Goal: Task Accomplishment & Management: Use online tool/utility

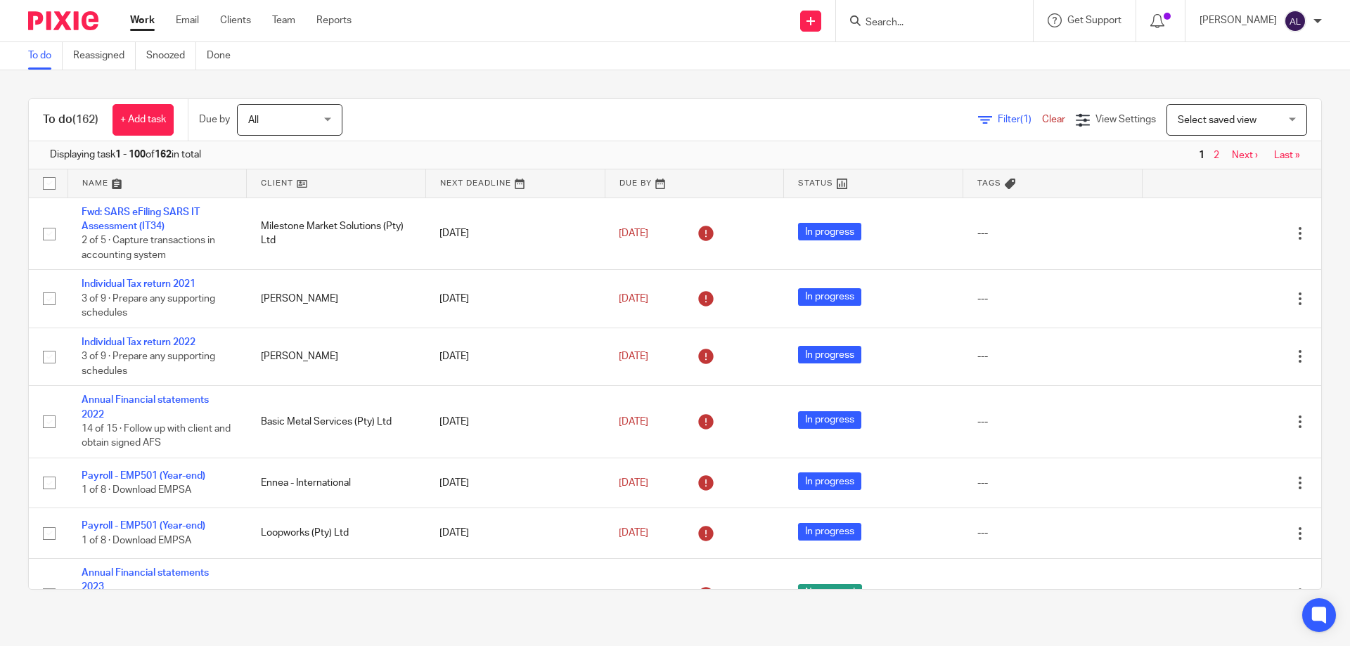
click at [914, 29] on input "Search" at bounding box center [927, 23] width 127 height 13
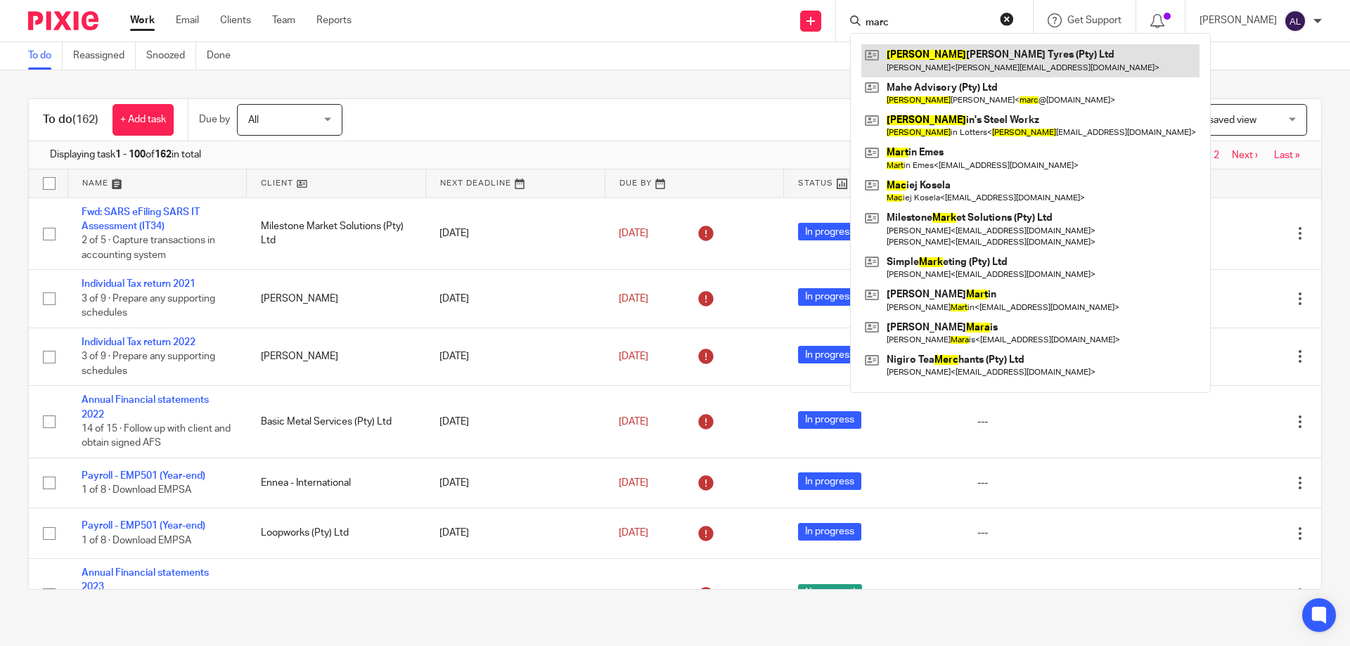
type input "marc"
click at [923, 46] on link at bounding box center [1030, 60] width 338 height 32
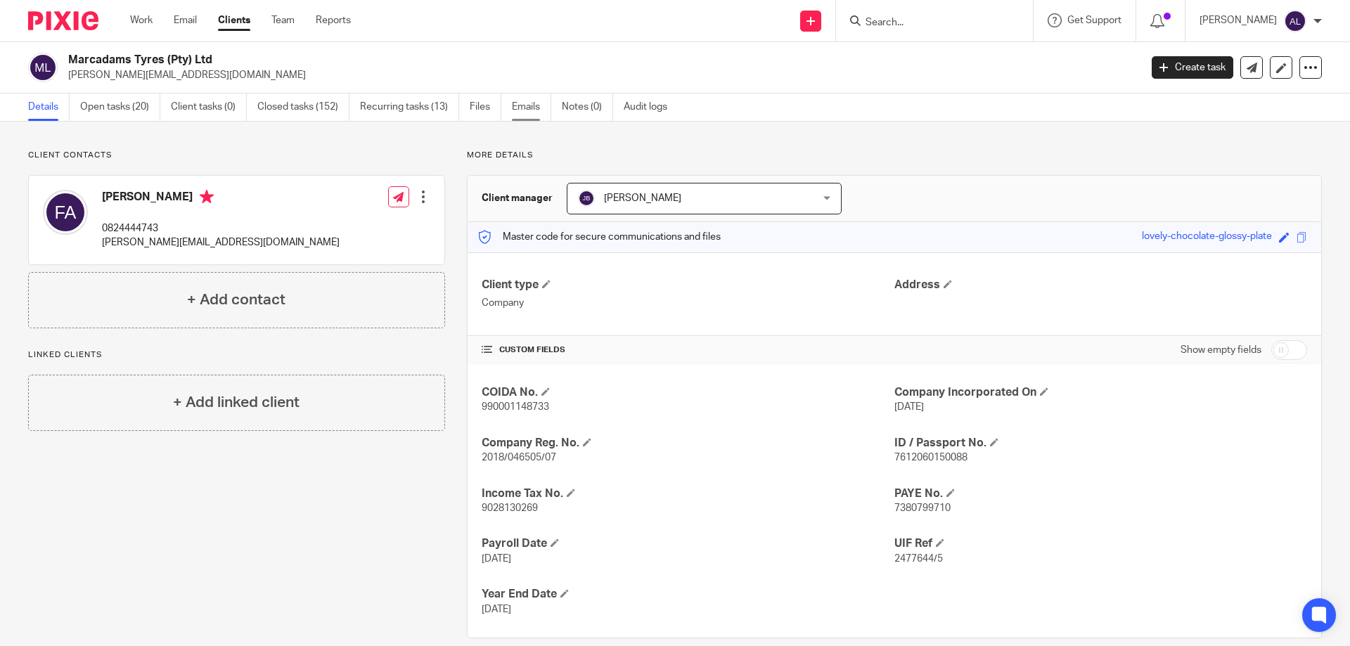
click at [522, 115] on link "Emails" at bounding box center [531, 106] width 39 height 27
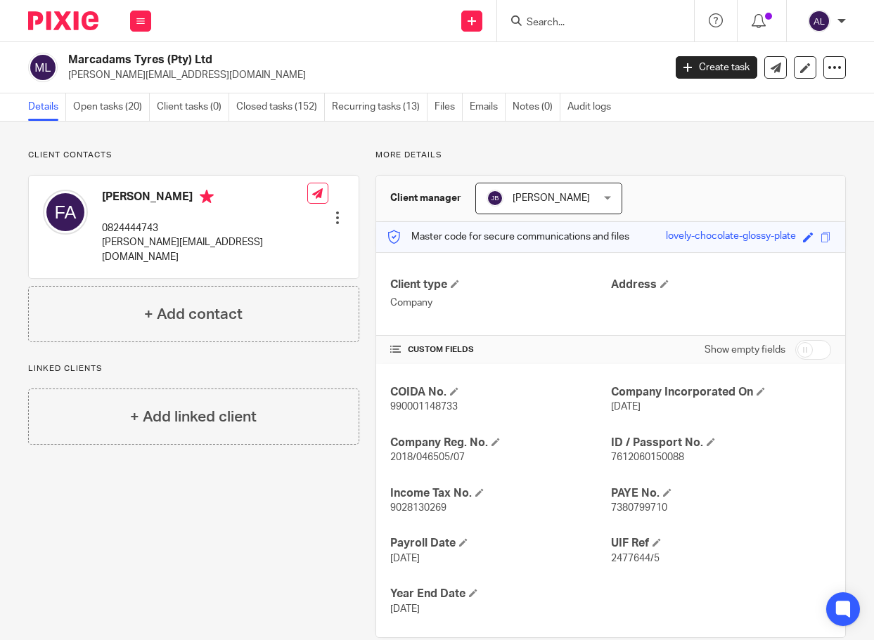
click at [141, 228] on p "0824444743" at bounding box center [204, 228] width 205 height 14
copy p "0824444743"
click at [207, 243] on p "[PERSON_NAME][EMAIL_ADDRESS][DOMAIN_NAME]" at bounding box center [204, 249] width 205 height 29
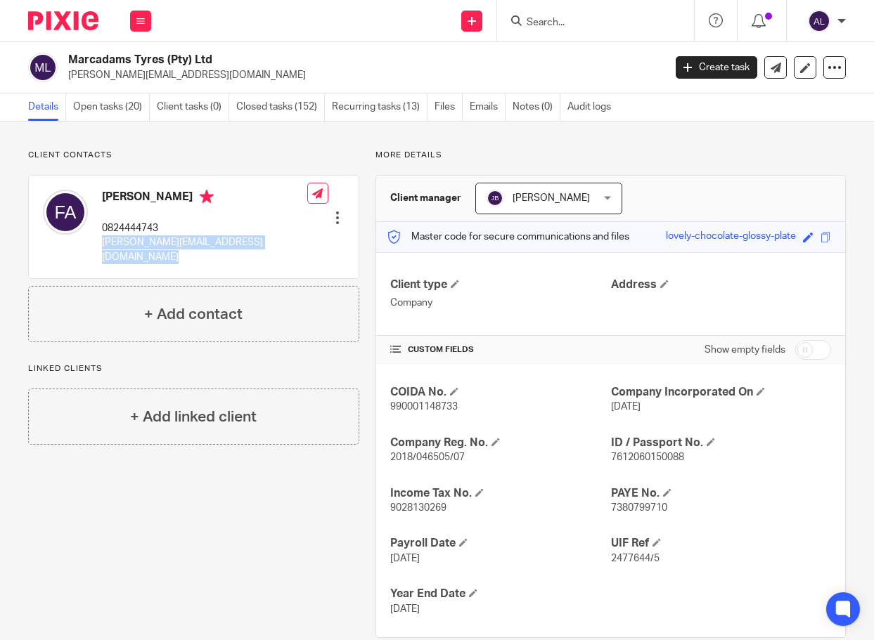
click at [207, 243] on p "[PERSON_NAME][EMAIL_ADDRESS][DOMAIN_NAME]" at bounding box center [204, 249] width 205 height 29
copy div "[PERSON_NAME][EMAIL_ADDRESS][DOMAIN_NAME]"
click at [108, 108] on link "Open tasks (20)" at bounding box center [111, 106] width 77 height 27
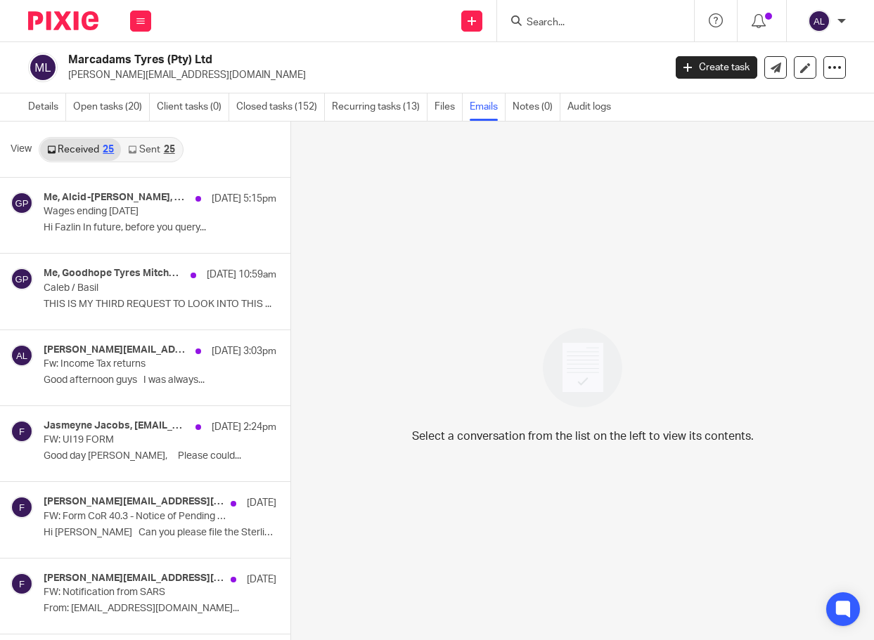
click at [142, 147] on link "Sent 25" at bounding box center [151, 149] width 60 height 22
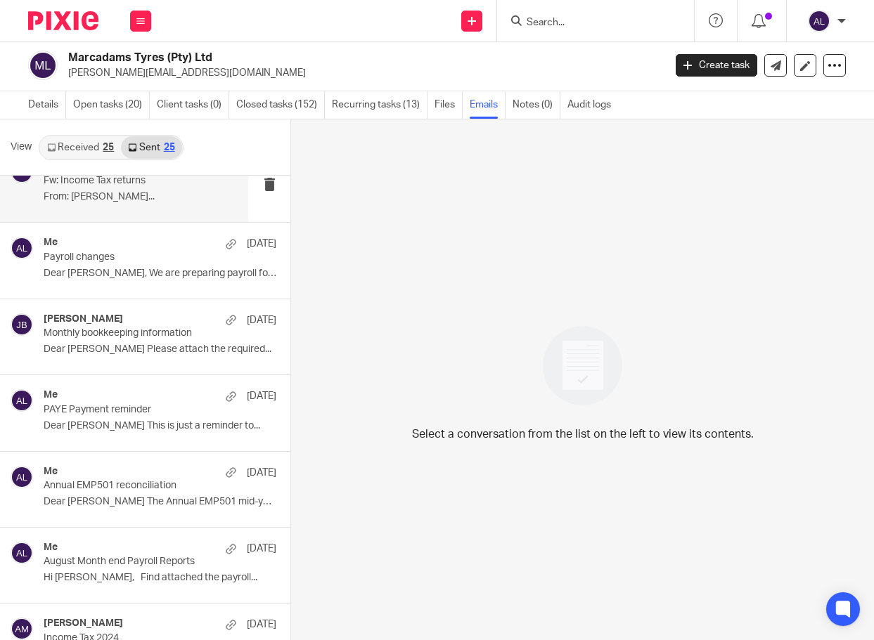
scroll to position [351, 0]
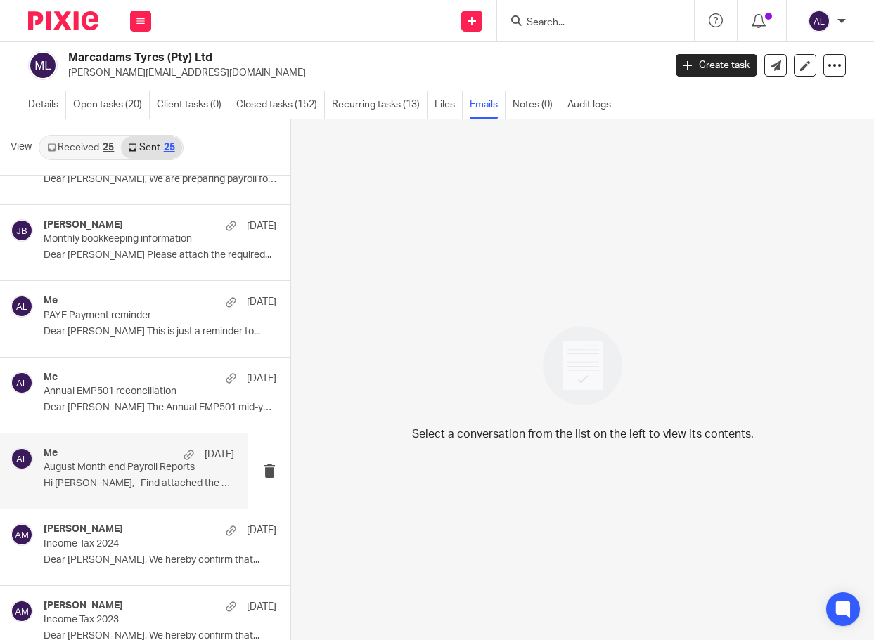
click at [143, 480] on p "Hi [PERSON_NAME], Find attached the payroll..." at bounding box center [139, 484] width 190 height 12
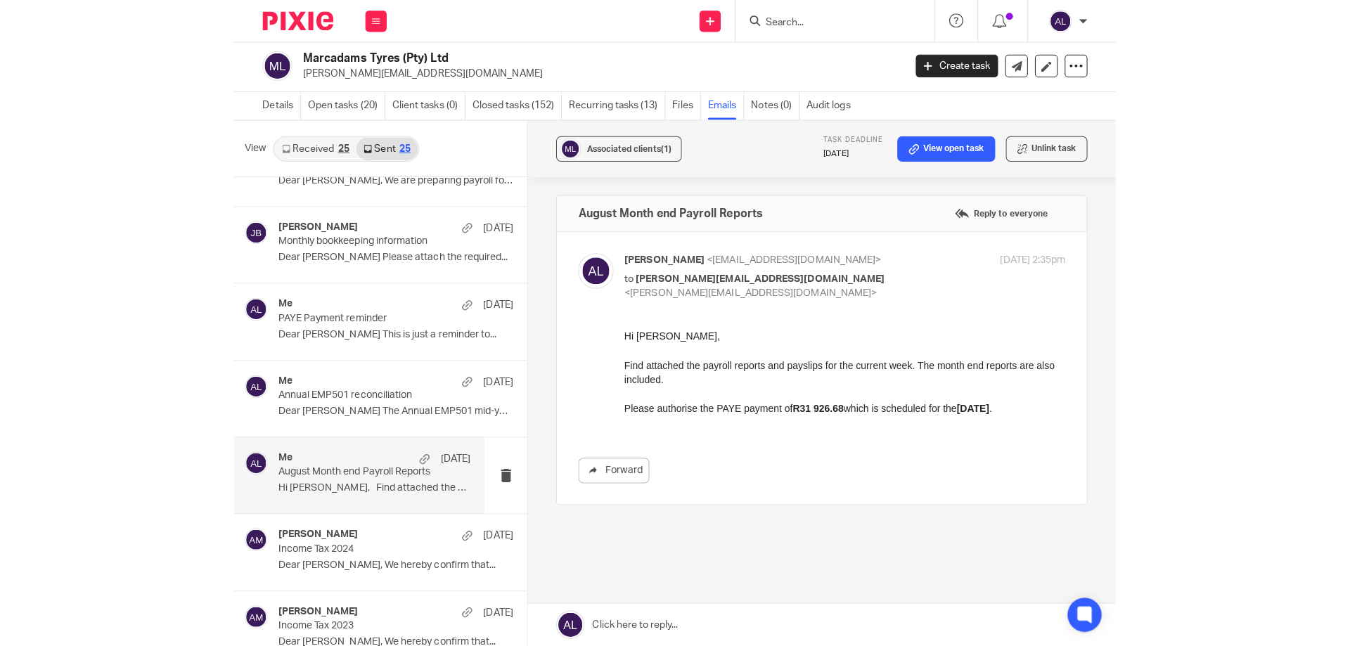
scroll to position [0, 0]
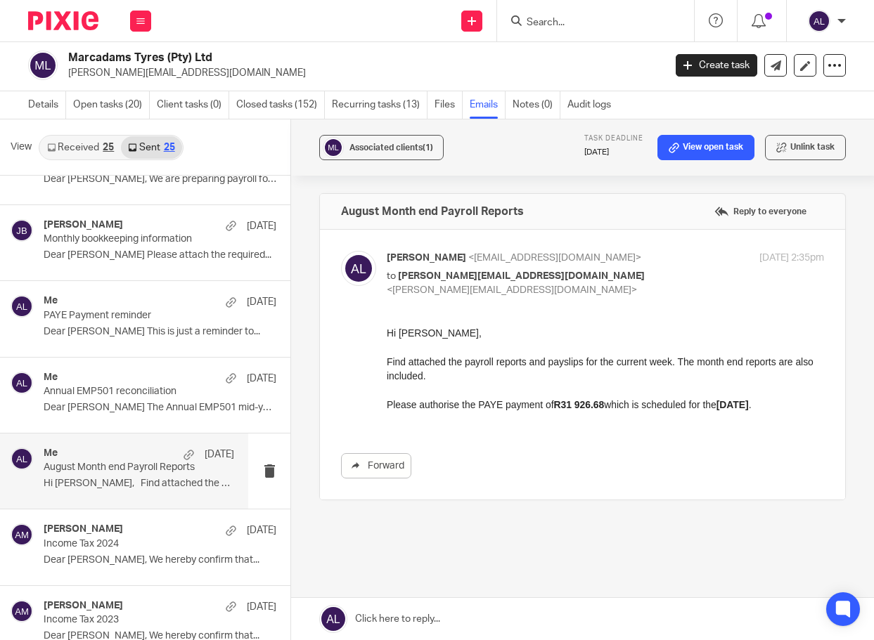
drag, startPoint x: 770, startPoint y: 647, endPoint x: 779, endPoint y: 382, distance: 265.9
click at [749, 405] on strong "[DATE]" at bounding box center [732, 404] width 32 height 11
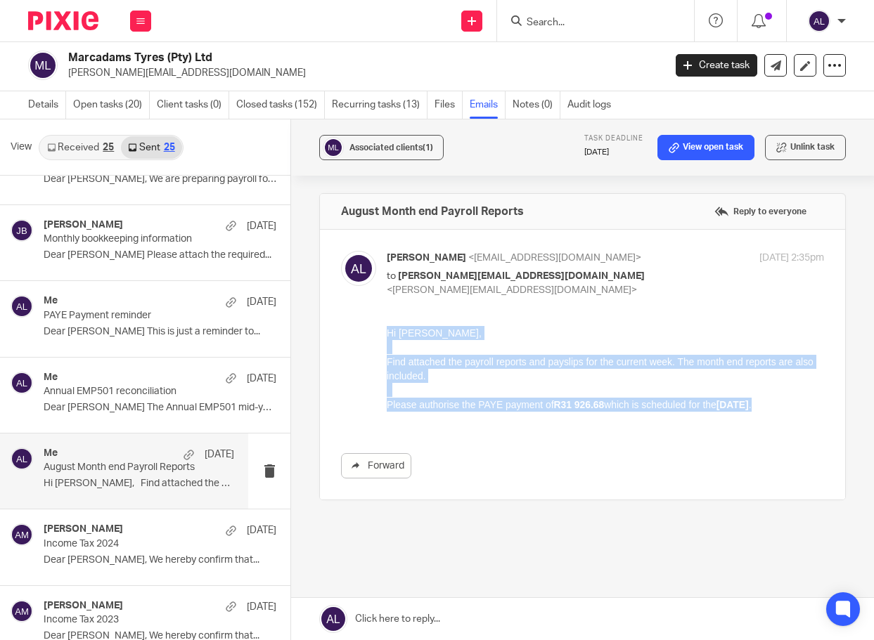
drag, startPoint x: 777, startPoint y: 405, endPoint x: 761, endPoint y: 642, distance: 238.1
click at [387, 328] on html "Hi [PERSON_NAME], Find attached the payroll reports and payslips for the curren…" at bounding box center [605, 374] width 437 height 99
copy div "Hi [PERSON_NAME], Find attached the payroll reports and payslips for the curren…"
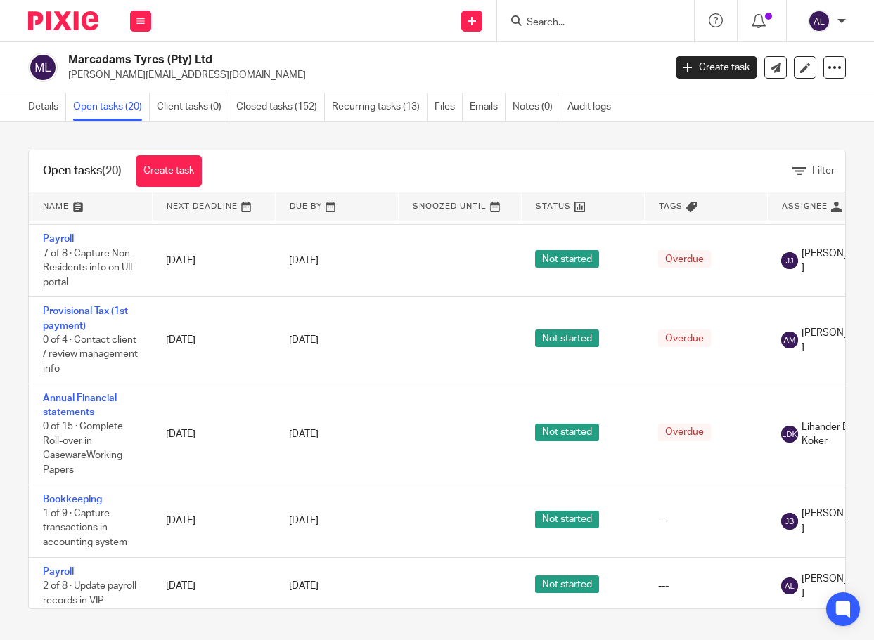
scroll to position [1228, 0]
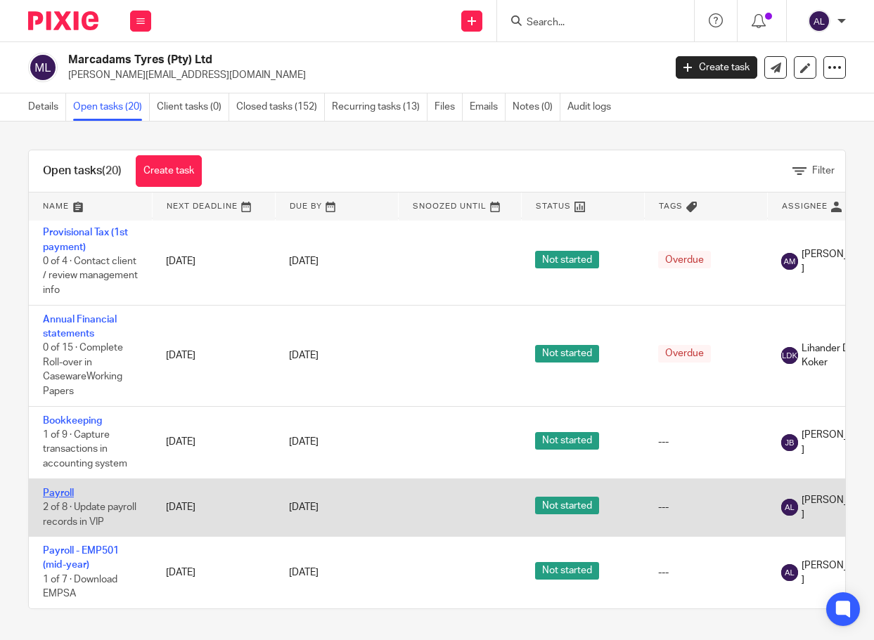
click at [44, 489] on link "Payroll" at bounding box center [58, 494] width 31 height 10
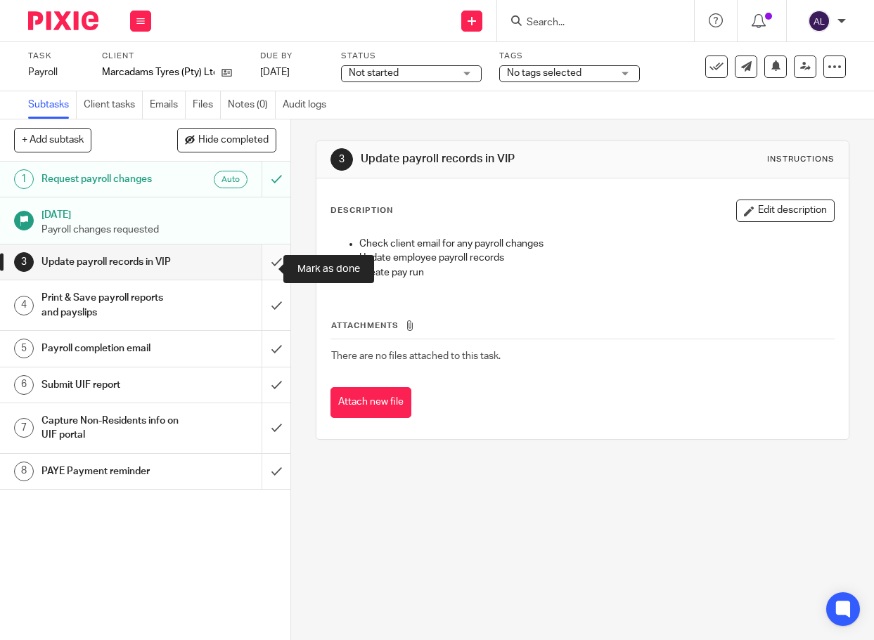
click at [262, 270] on input "submit" at bounding box center [145, 262] width 290 height 35
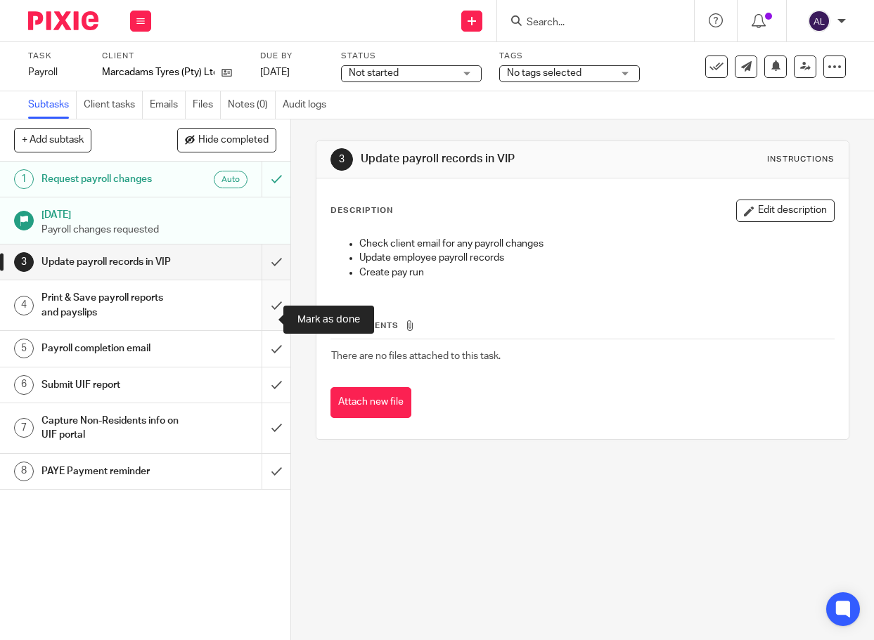
click at [261, 310] on input "submit" at bounding box center [145, 305] width 290 height 50
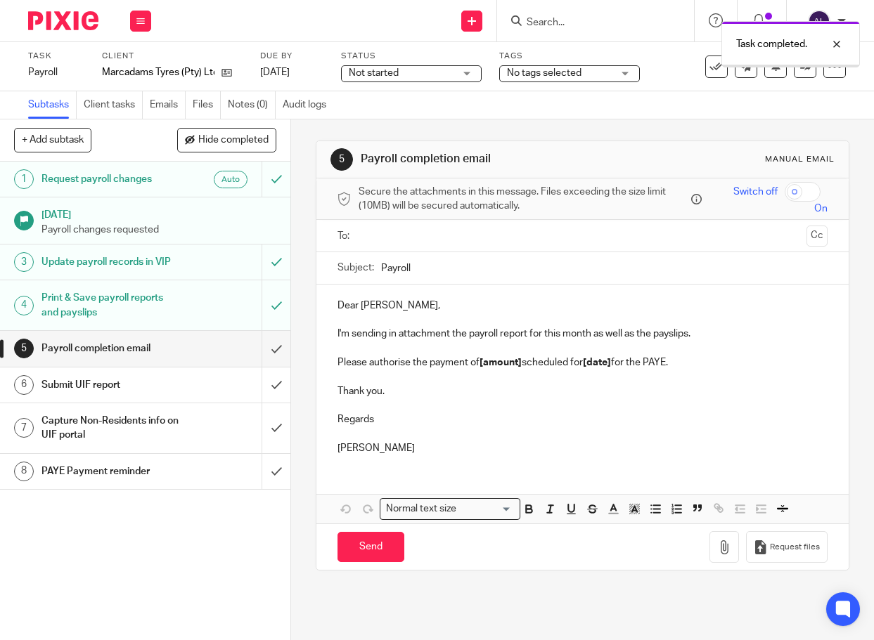
click at [394, 235] on input "text" at bounding box center [581, 236] width 437 height 16
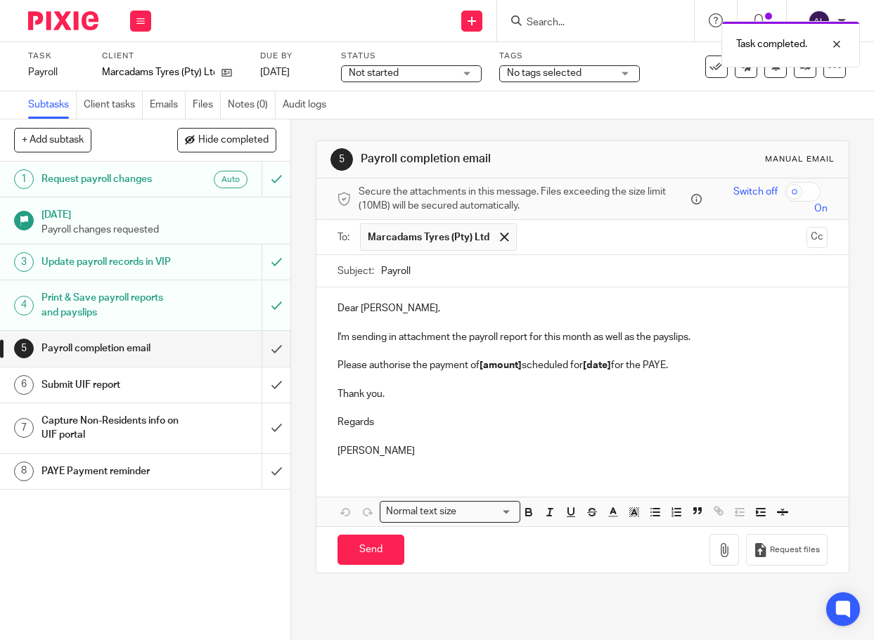
click at [432, 446] on p "[PERSON_NAME]" at bounding box center [582, 451] width 491 height 14
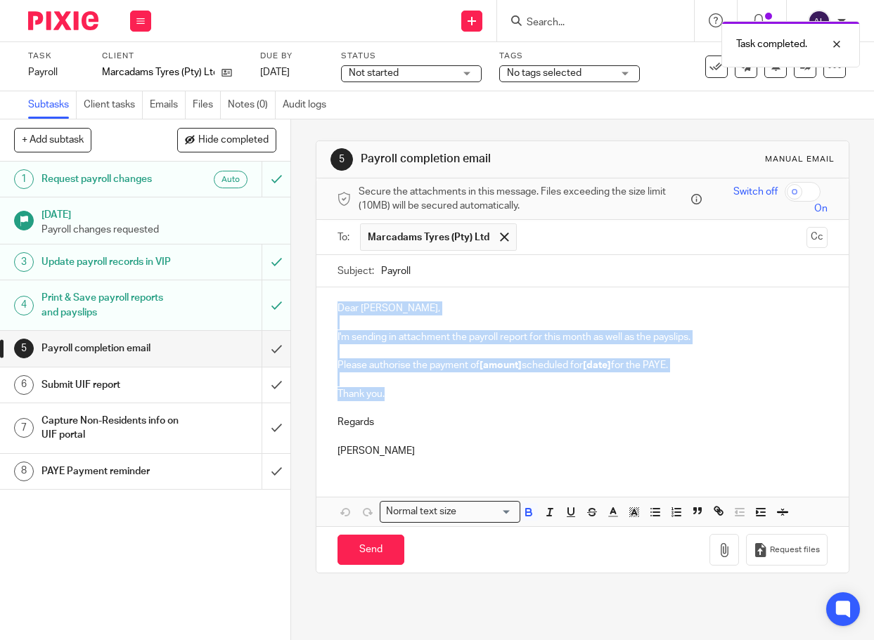
drag, startPoint x: 392, startPoint y: 397, endPoint x: 320, endPoint y: 295, distance: 125.6
click at [320, 295] on div "Dear [PERSON_NAME], I'm sending in attachment the payroll report for this month…" at bounding box center [582, 377] width 533 height 181
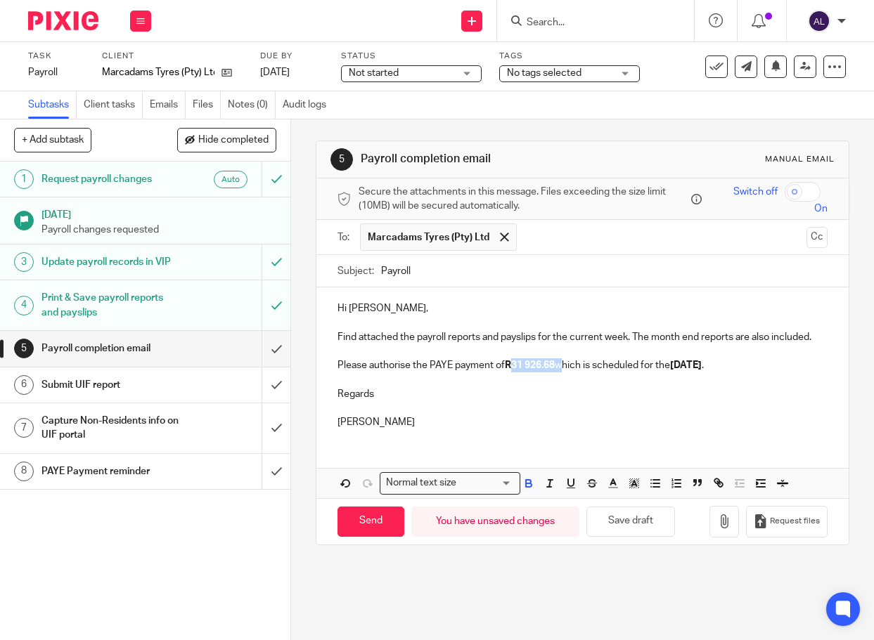
drag, startPoint x: 555, startPoint y: 381, endPoint x: 510, endPoint y: 382, distance: 45.0
click at [510, 373] on p "Please authorise the PAYE payment of R31 926.68 which is scheduled for the [DAT…" at bounding box center [582, 365] width 491 height 14
drag, startPoint x: 702, startPoint y: 379, endPoint x: 680, endPoint y: 380, distance: 22.5
click at [680, 370] on strong "[DATE]" at bounding box center [686, 366] width 32 height 10
drag, startPoint x: 420, startPoint y: 300, endPoint x: 434, endPoint y: 299, distance: 14.1
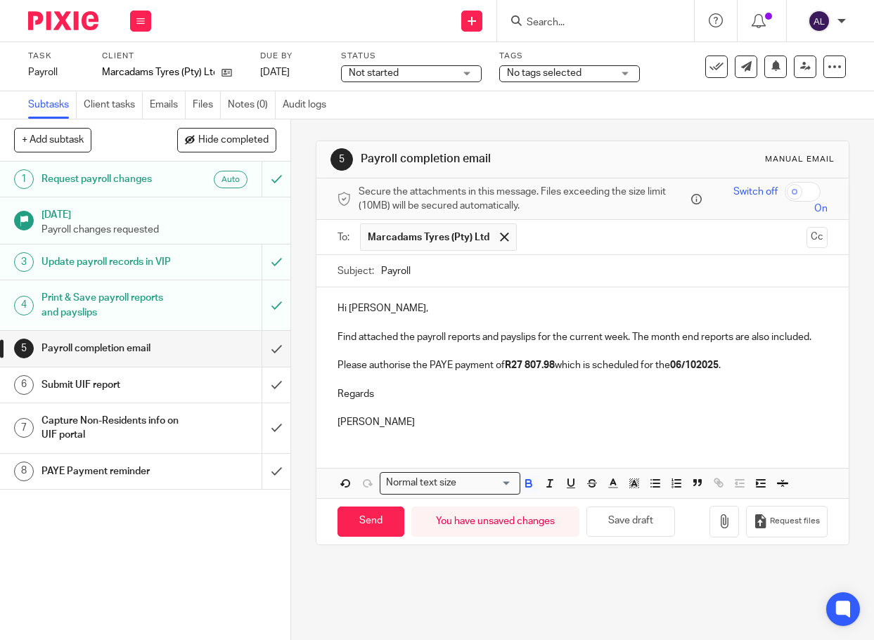
click at [426, 299] on div "Hi [PERSON_NAME], Find attached the payroll reports and payslips for the curren…" at bounding box center [582, 363] width 533 height 153
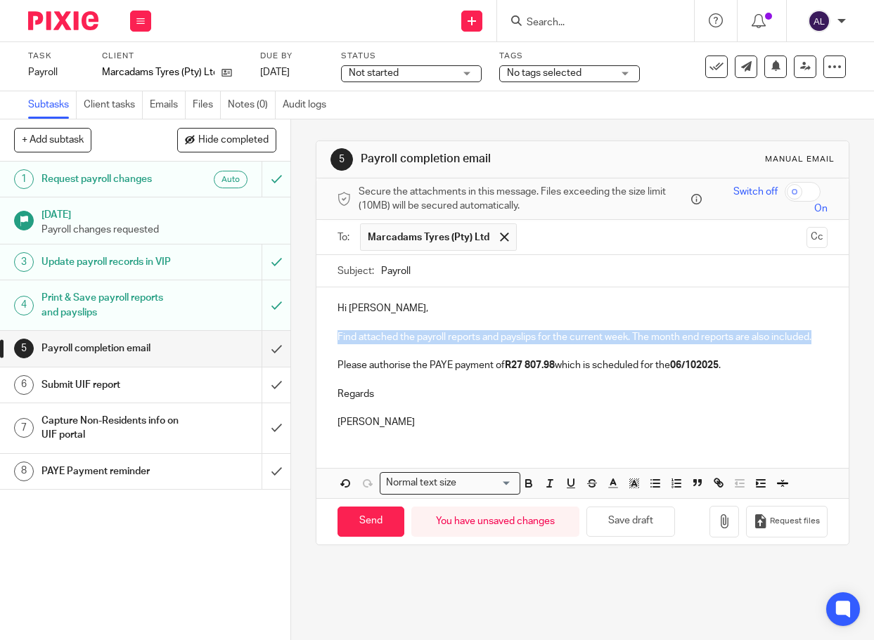
drag, startPoint x: 383, startPoint y: 354, endPoint x: 326, endPoint y: 340, distance: 58.5
click at [326, 340] on div "Hi [PERSON_NAME], Find attached the payroll reports and payslips for the curren…" at bounding box center [582, 363] width 533 height 153
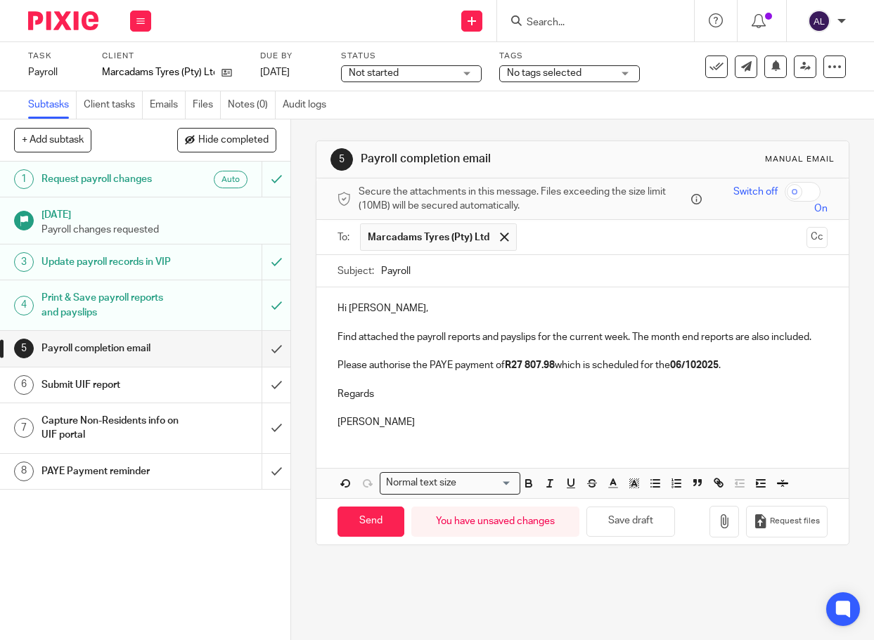
click at [427, 358] on p at bounding box center [582, 351] width 491 height 14
click at [381, 269] on input "Payroll" at bounding box center [604, 271] width 447 height 32
click at [541, 280] on input "September Month End Payroll" at bounding box center [604, 271] width 447 height 32
type input "September Month End Payroll Reports"
click at [717, 529] on icon "button" at bounding box center [724, 522] width 14 height 14
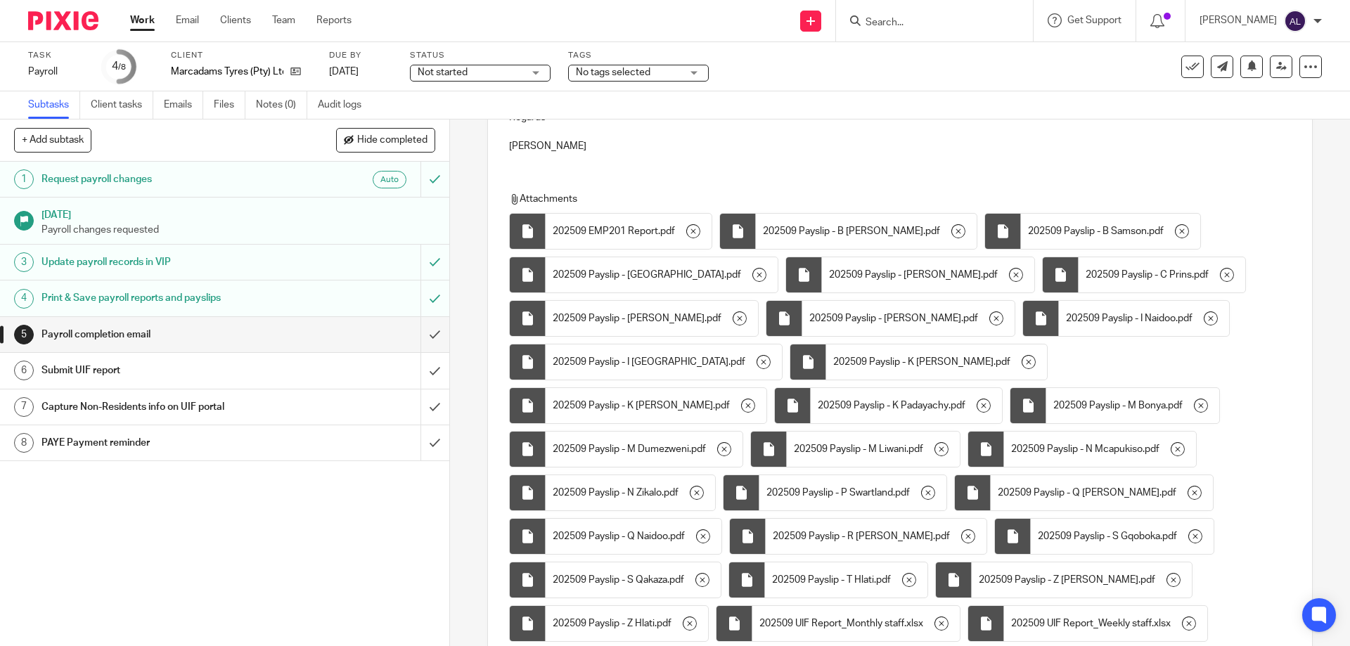
scroll to position [429, 0]
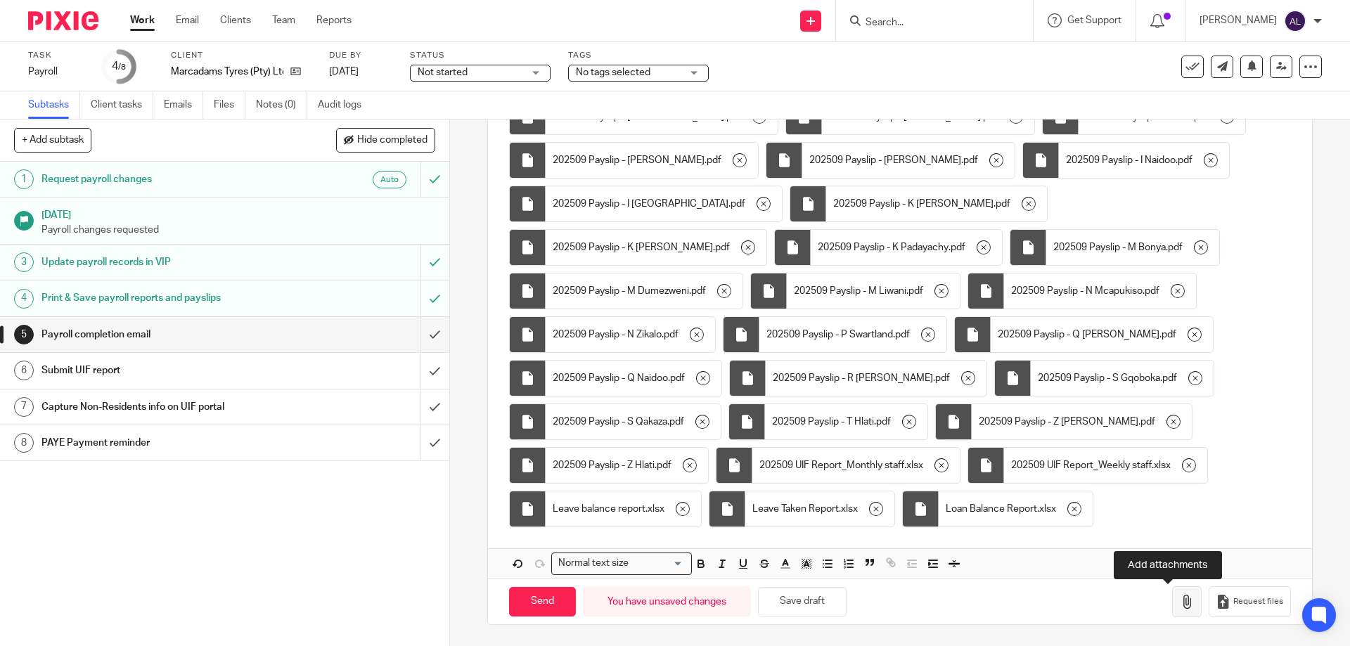
click at [873, 606] on icon "button" at bounding box center [1186, 602] width 14 height 14
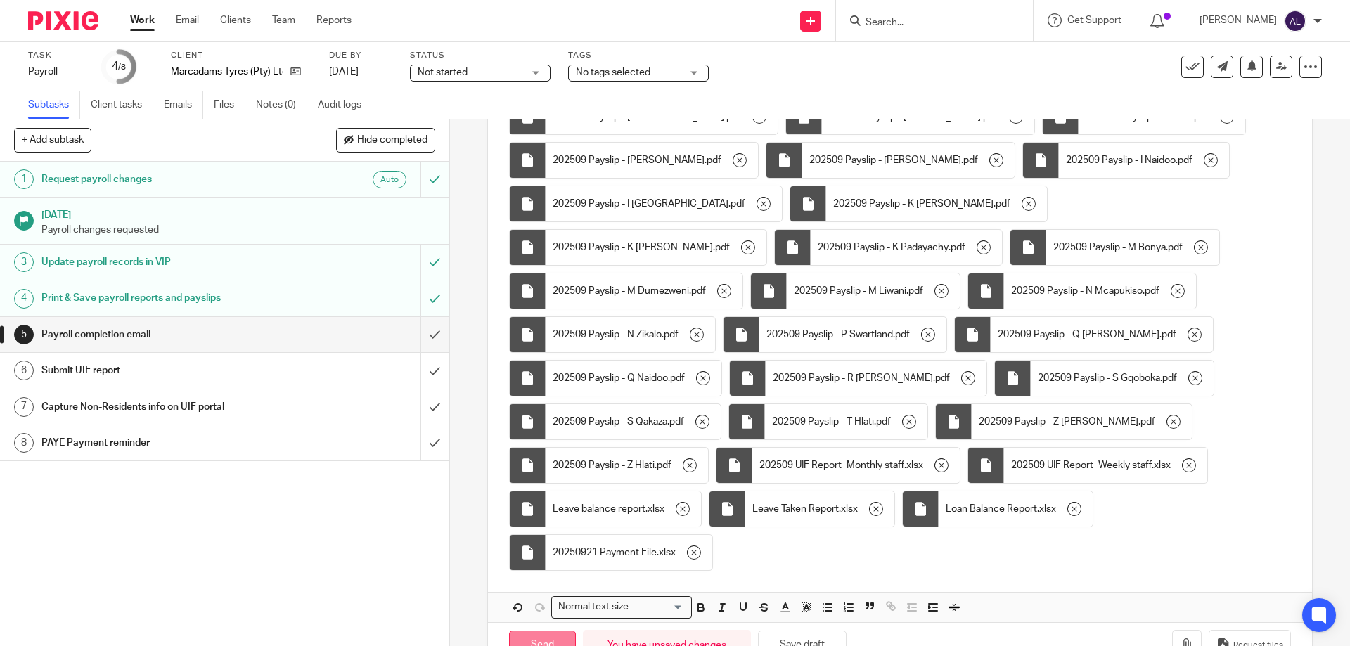
click at [534, 631] on input "Send" at bounding box center [542, 646] width 67 height 30
type input "Sent"
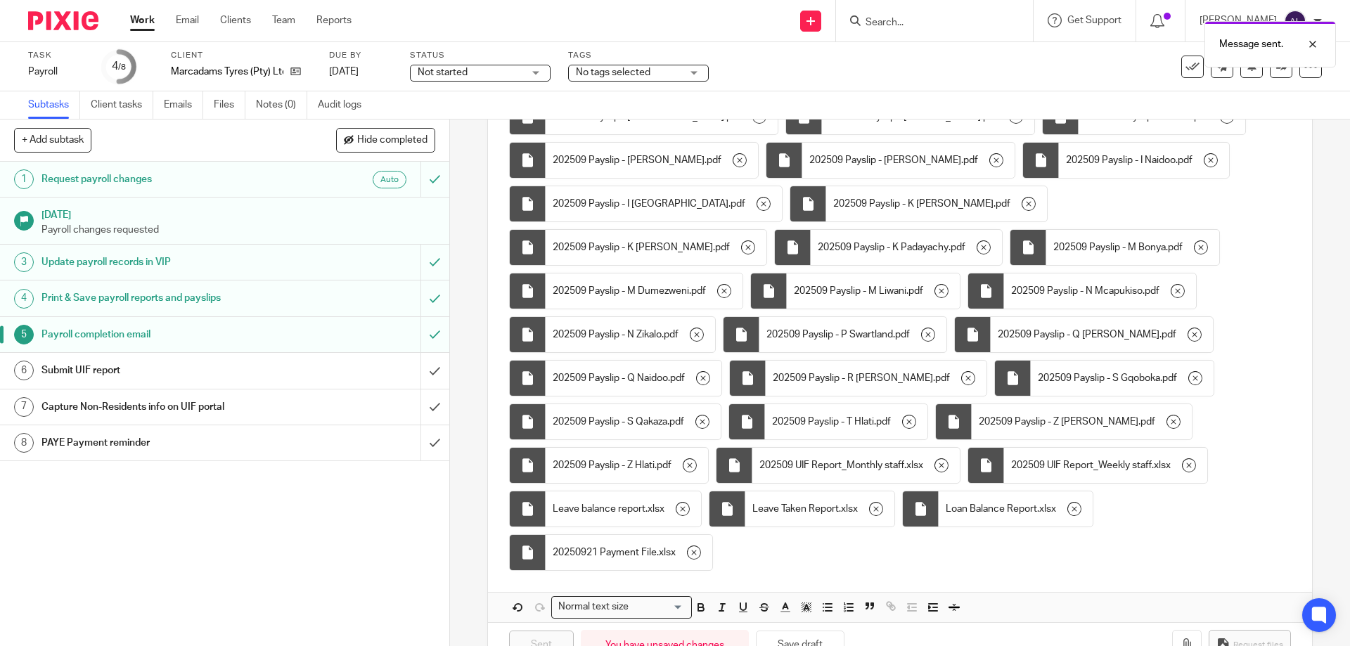
click at [364, 575] on div "1 Request payroll changes Auto 15 Sep 2025 Payroll changes requested 3 Update p…" at bounding box center [224, 404] width 449 height 484
click at [417, 379] on input "submit" at bounding box center [224, 370] width 449 height 35
click at [424, 447] on input "submit" at bounding box center [224, 442] width 449 height 35
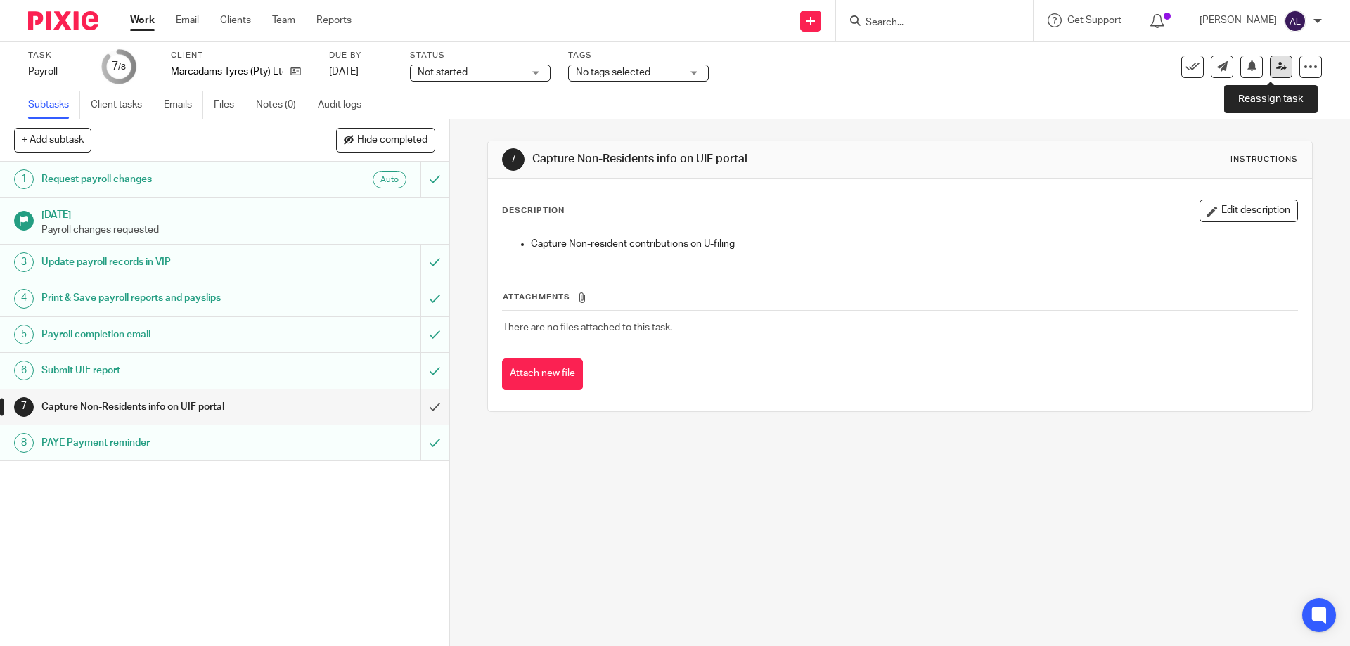
click at [1276, 71] on icon at bounding box center [1281, 66] width 11 height 11
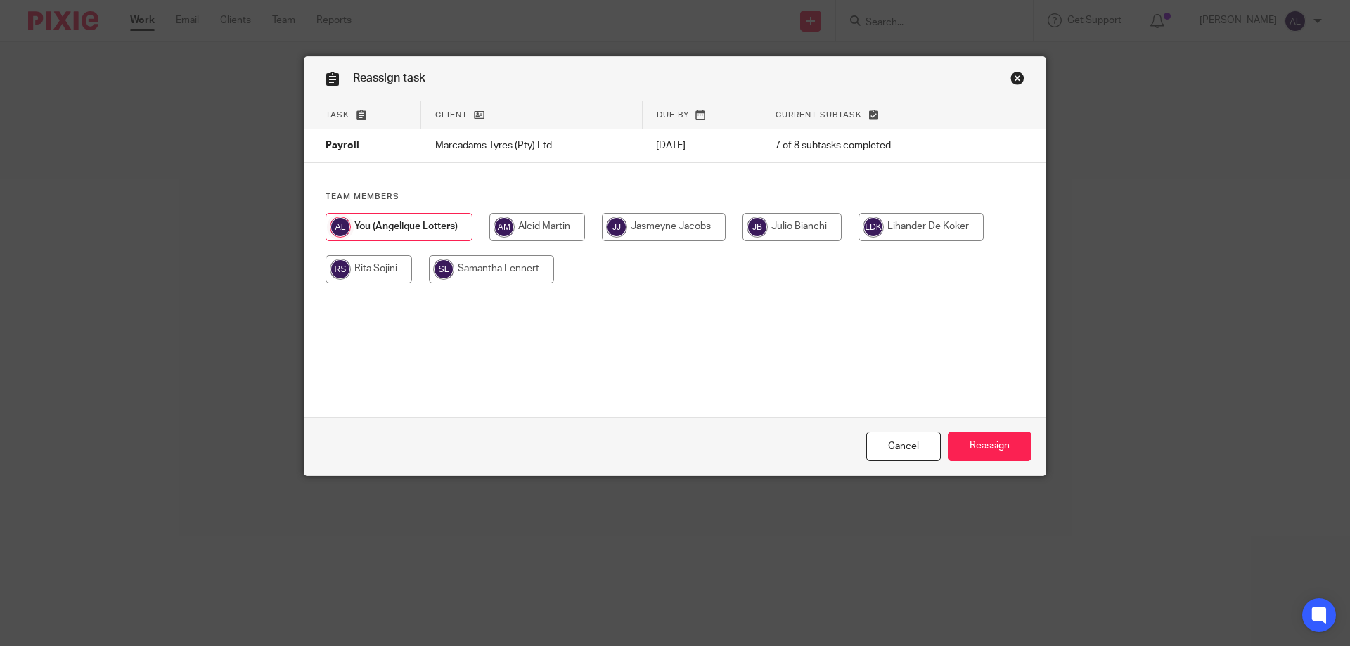
click at [638, 236] on input "radio" at bounding box center [664, 227] width 124 height 28
radio input "true"
click at [1016, 437] on input "Reassign" at bounding box center [990, 447] width 84 height 30
